Goal: Find specific page/section: Find specific page/section

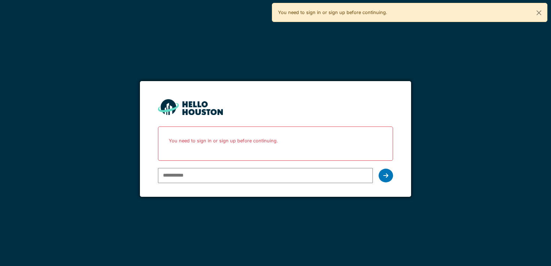
click at [215, 177] on input "email" at bounding box center [265, 175] width 215 height 15
type input "**********"
click at [379, 176] on div at bounding box center [386, 176] width 14 height 14
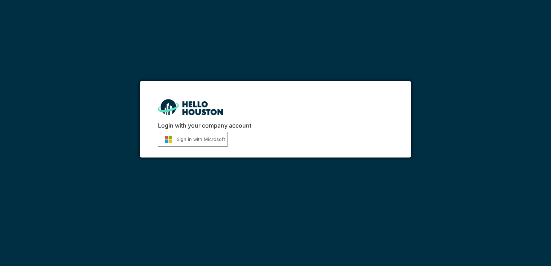
click at [160, 140] on button "Sign in with Microsoft" at bounding box center [193, 139] width 70 height 15
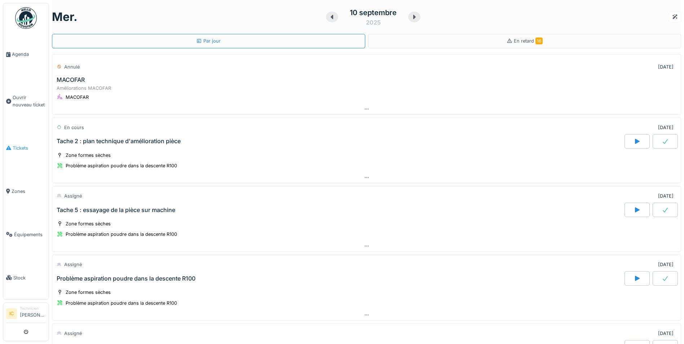
click at [27, 145] on span "Tickets" at bounding box center [29, 148] width 33 height 7
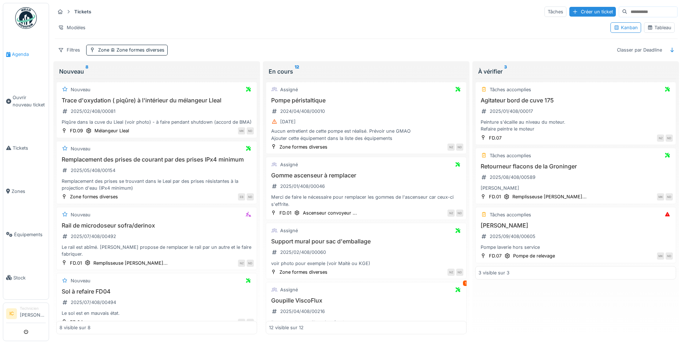
click at [18, 49] on link "Agenda" at bounding box center [25, 54] width 45 height 43
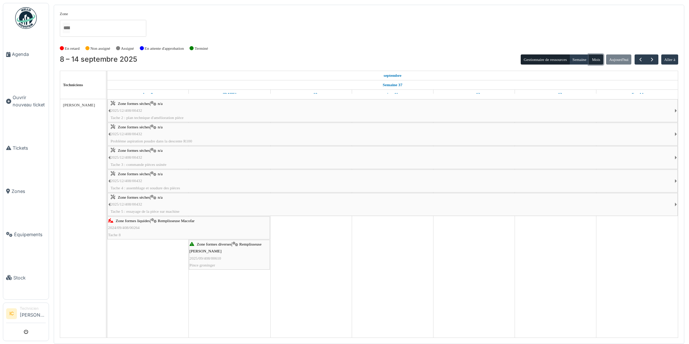
click at [596, 59] on button "Mois" at bounding box center [596, 59] width 14 height 10
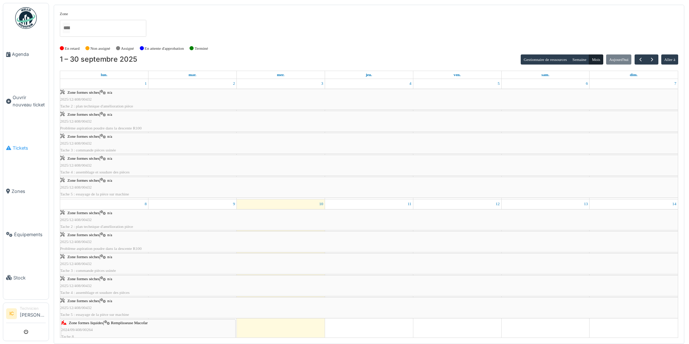
click at [20, 145] on span "Tickets" at bounding box center [29, 148] width 33 height 7
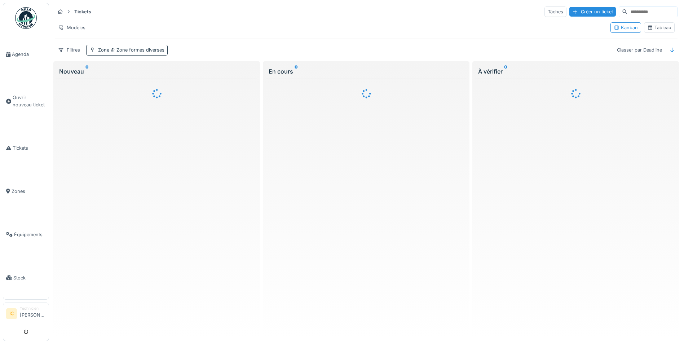
click at [140, 45] on div "Zone Zone formes diverses" at bounding box center [126, 50] width 81 height 10
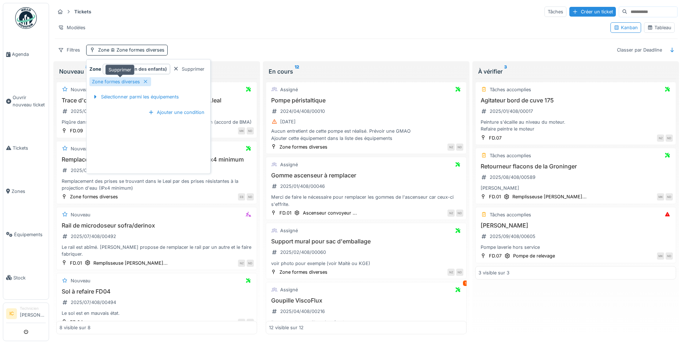
click at [146, 80] on icon at bounding box center [146, 81] width 6 height 5
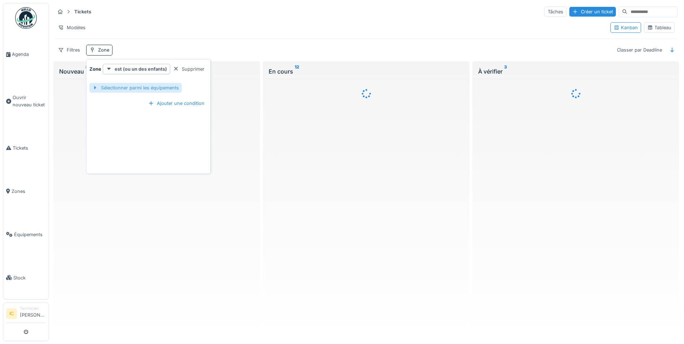
click at [158, 88] on div "Sélectionner parmi les équipements" at bounding box center [135, 88] width 92 height 10
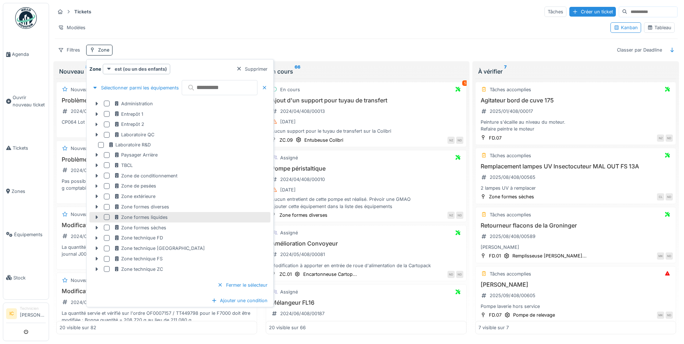
click at [111, 217] on div at bounding box center [108, 217] width 9 height 6
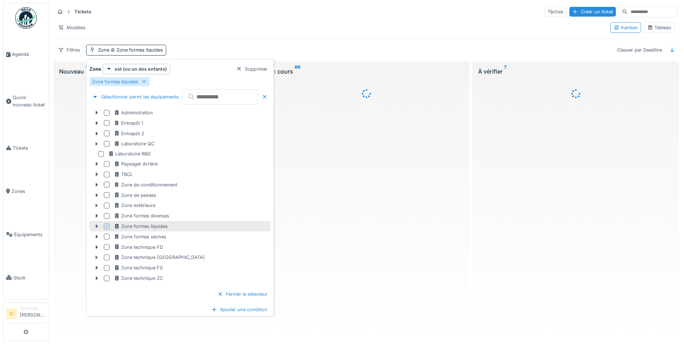
click at [471, 223] on div "À vérifier 7" at bounding box center [575, 200] width 209 height 279
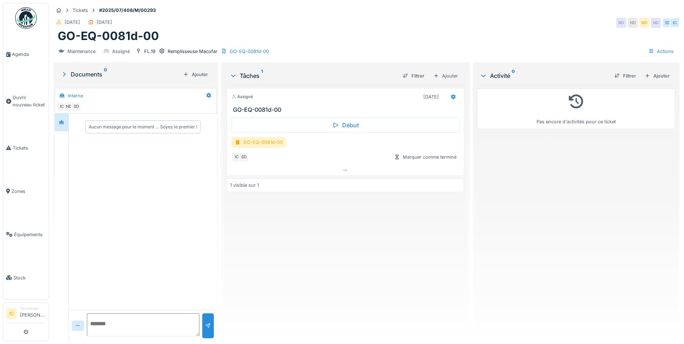
click at [260, 109] on h3 "GO-EQ-0081d-00" at bounding box center [347, 109] width 228 height 7
